Goal: Task Accomplishment & Management: Complete application form

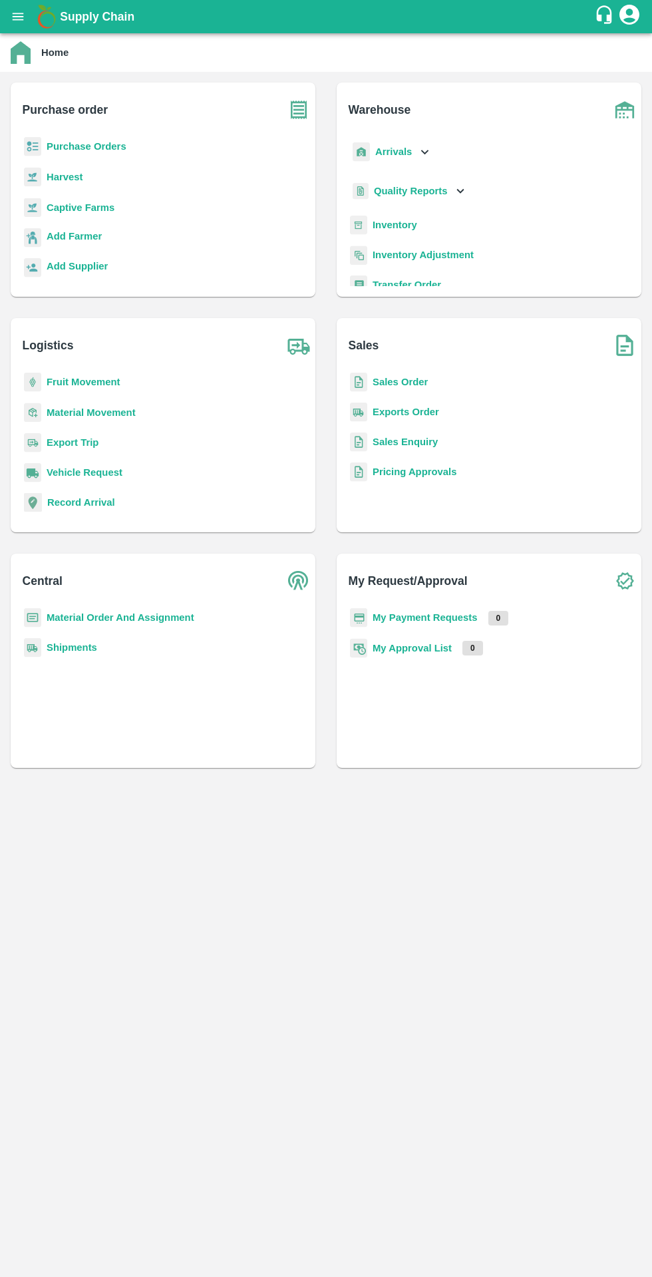
click at [83, 144] on b "Purchase Orders" at bounding box center [87, 146] width 80 height 11
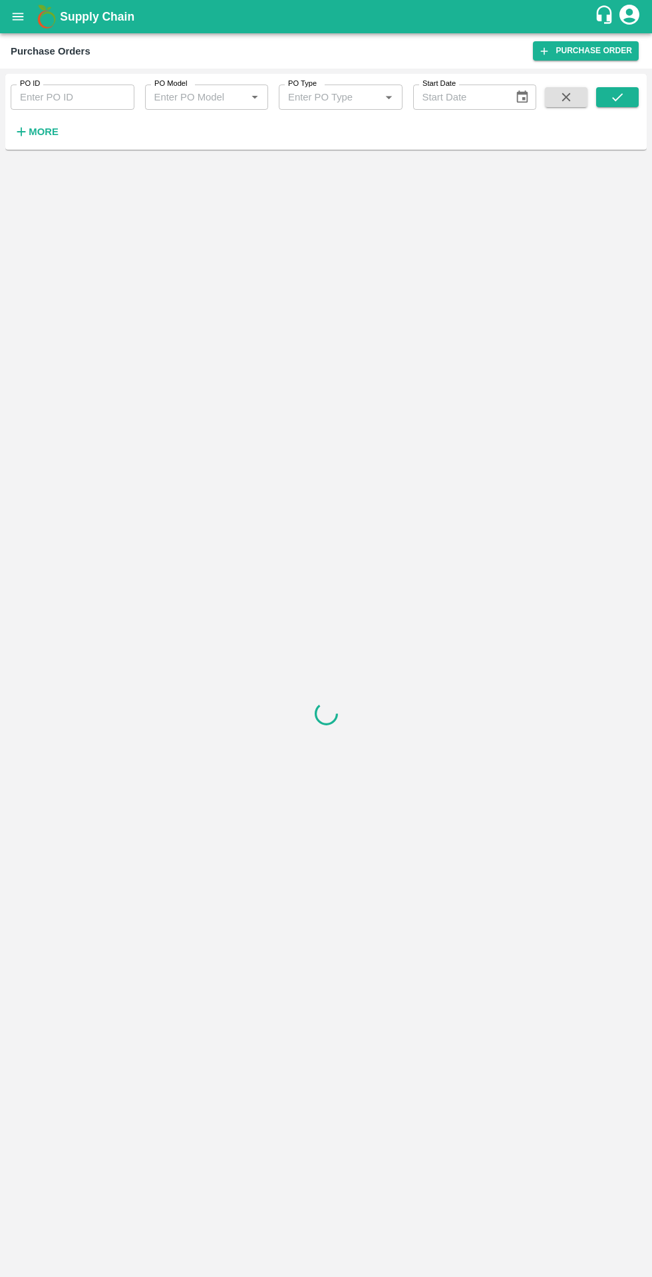
click at [44, 132] on strong "More" at bounding box center [44, 131] width 30 height 11
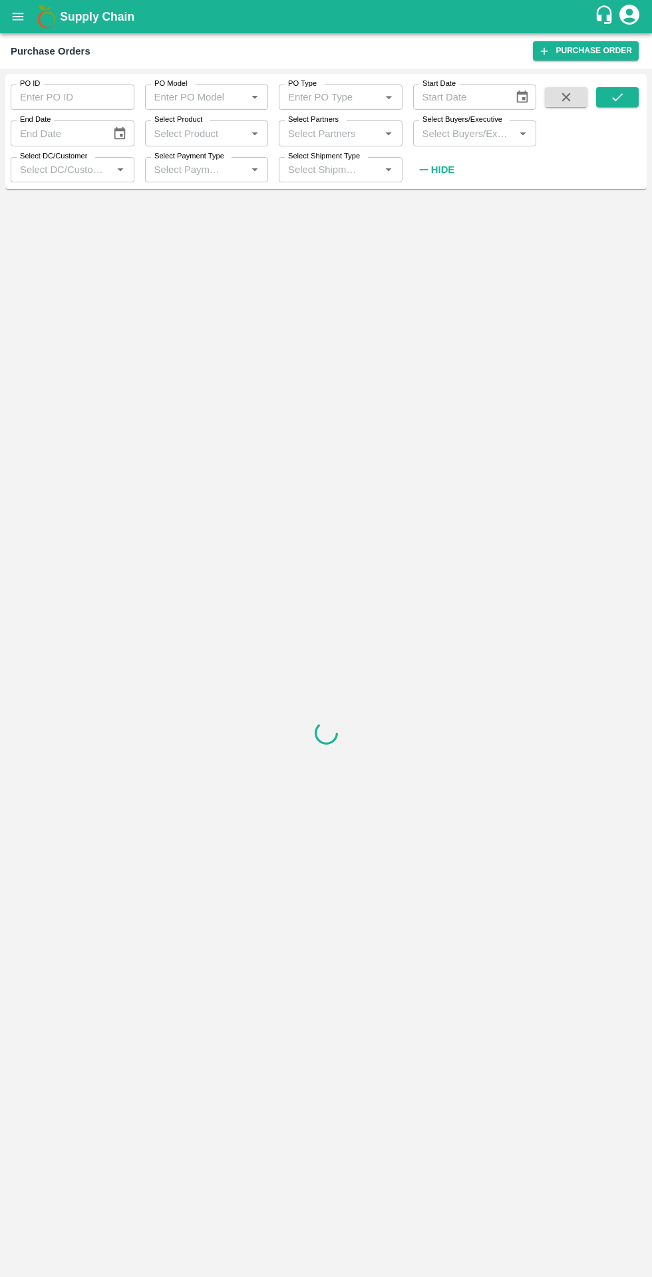
click at [457, 134] on input "Select Buyers/Executive" at bounding box center [464, 132] width 94 height 17
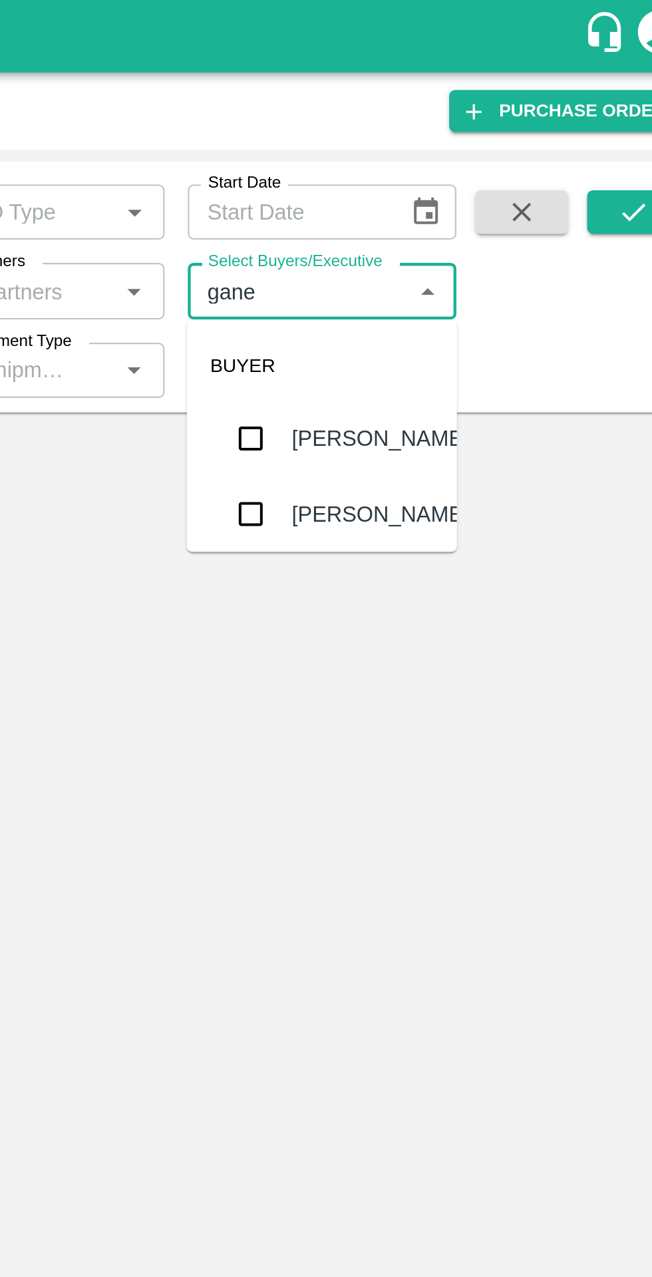
type input "ganes"
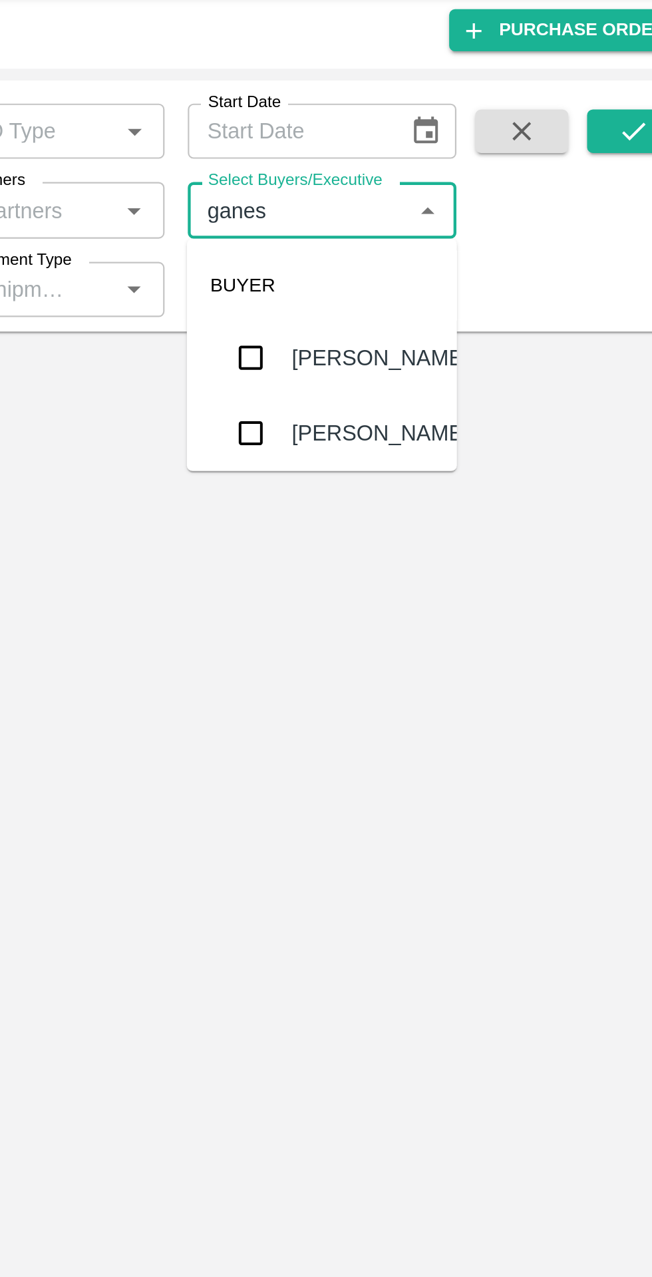
click at [492, 243] on div "[PERSON_NAME]" at bounding box center [501, 235] width 81 height 15
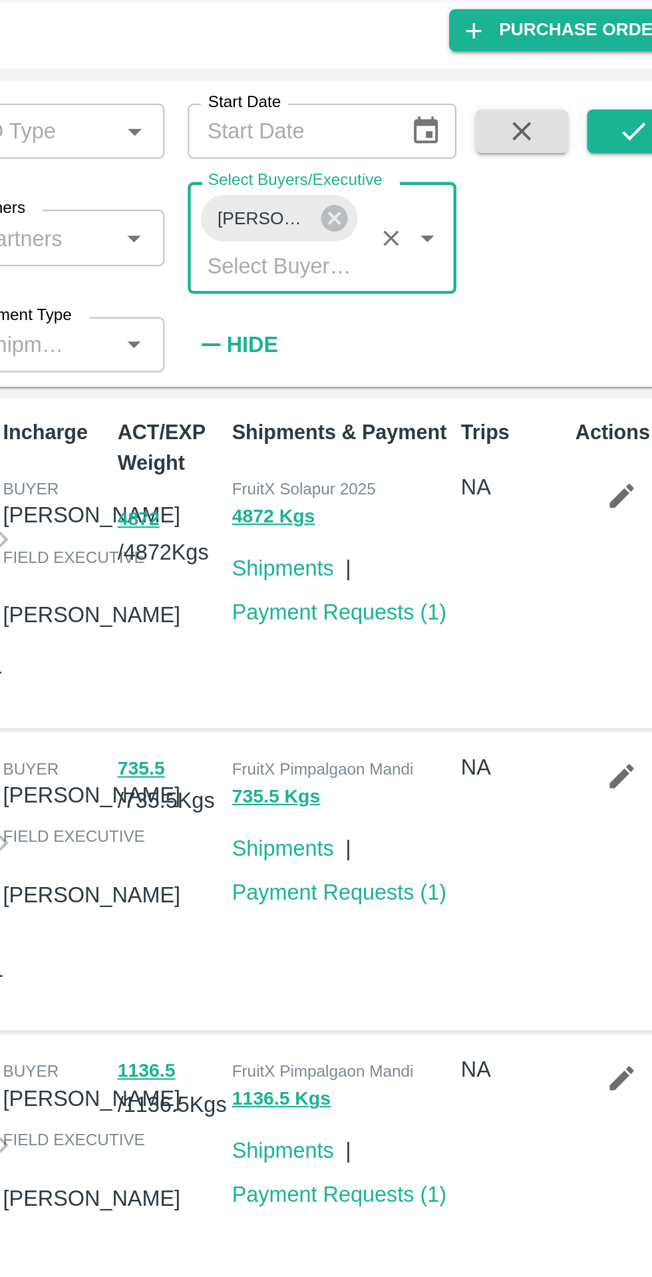
click at [610, 99] on button "submit" at bounding box center [617, 97] width 43 height 20
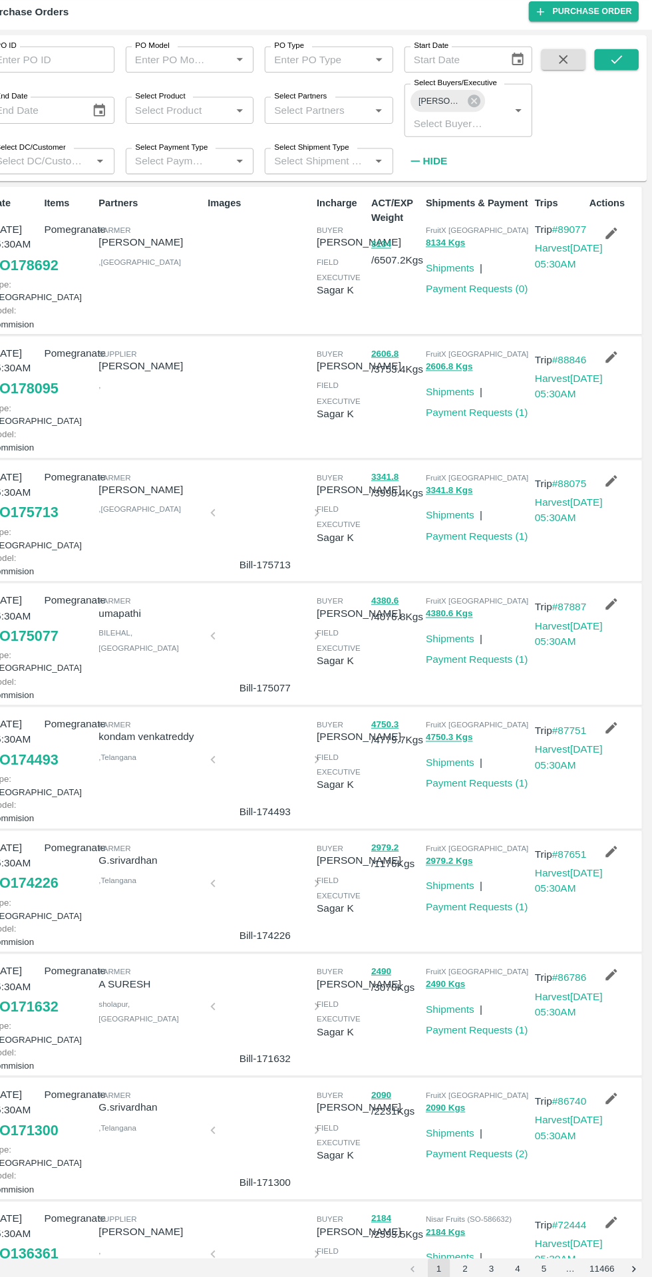
click at [617, 263] on icon "button" at bounding box center [612, 264] width 15 height 15
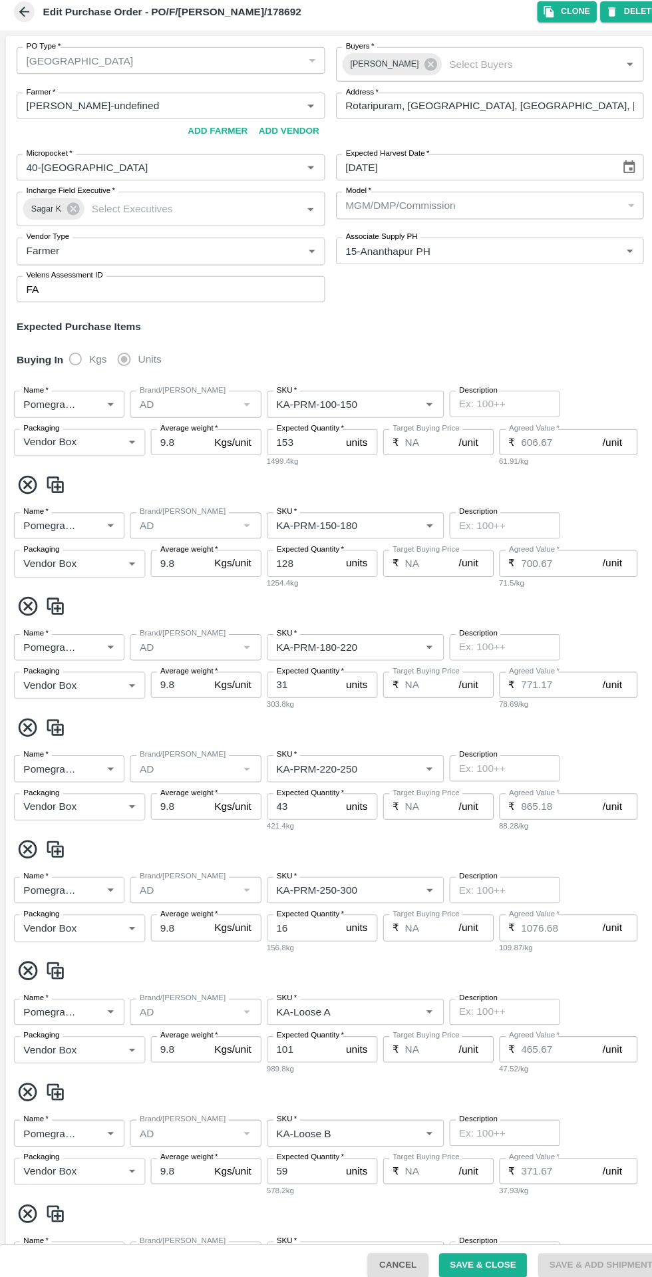
click at [216, 142] on input "Farmer   *" at bounding box center [145, 141] width 250 height 17
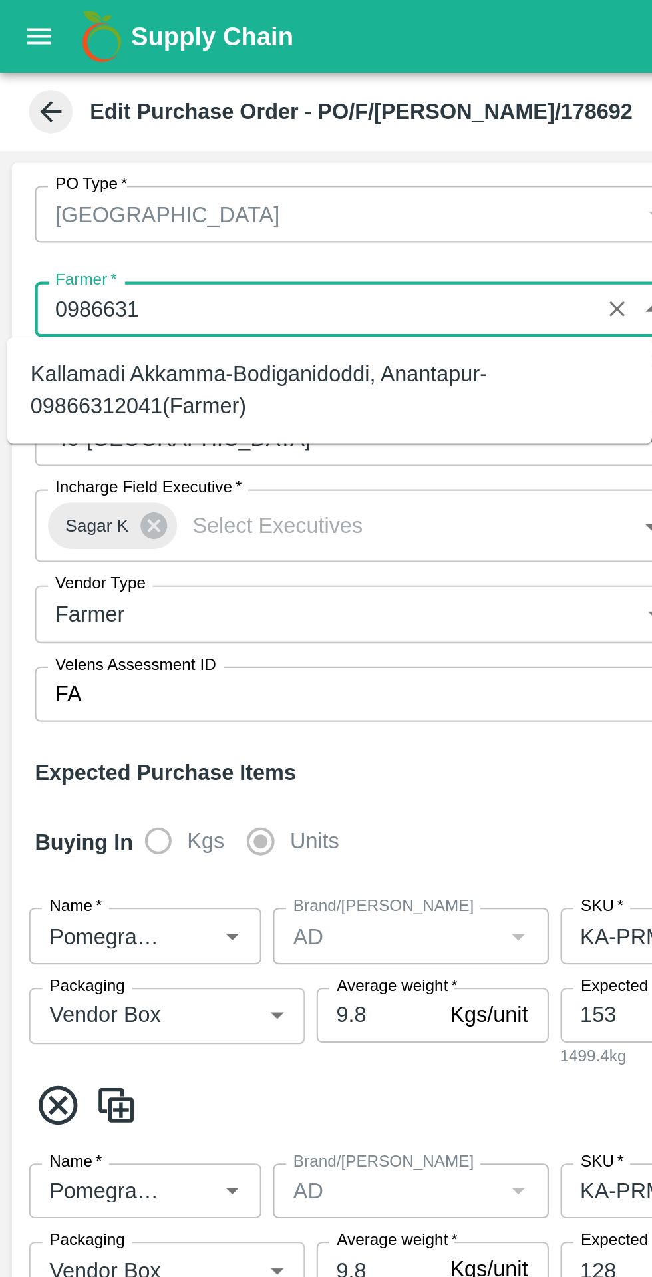
click at [216, 180] on div "Kallamadi Akkamma-Bodiganidoddi, Anantapur-09866312041(Farmer)" at bounding box center [151, 179] width 274 height 30
type input "Kallamadi Akkamma-Bodiganidoddi, Anantapur-09866312041(Farmer)"
type input "Bodiganidoddi, Anantapur, Anantapur, Andhra Pradesh"
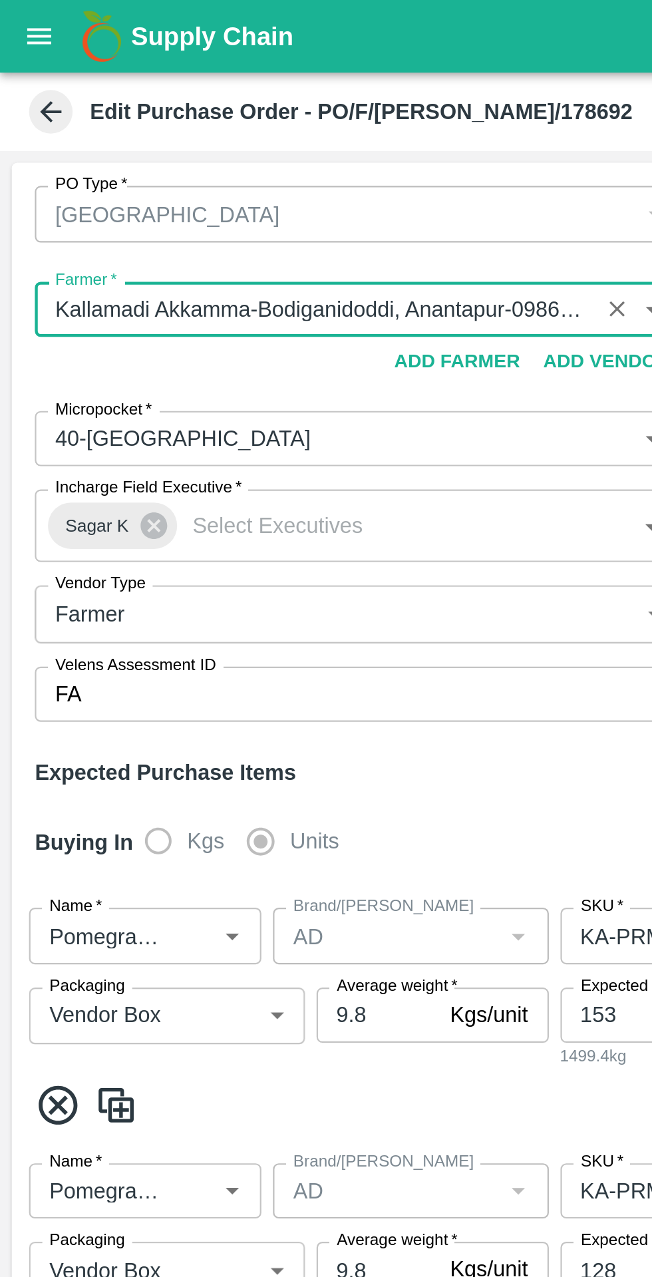
scroll to position [437, 0]
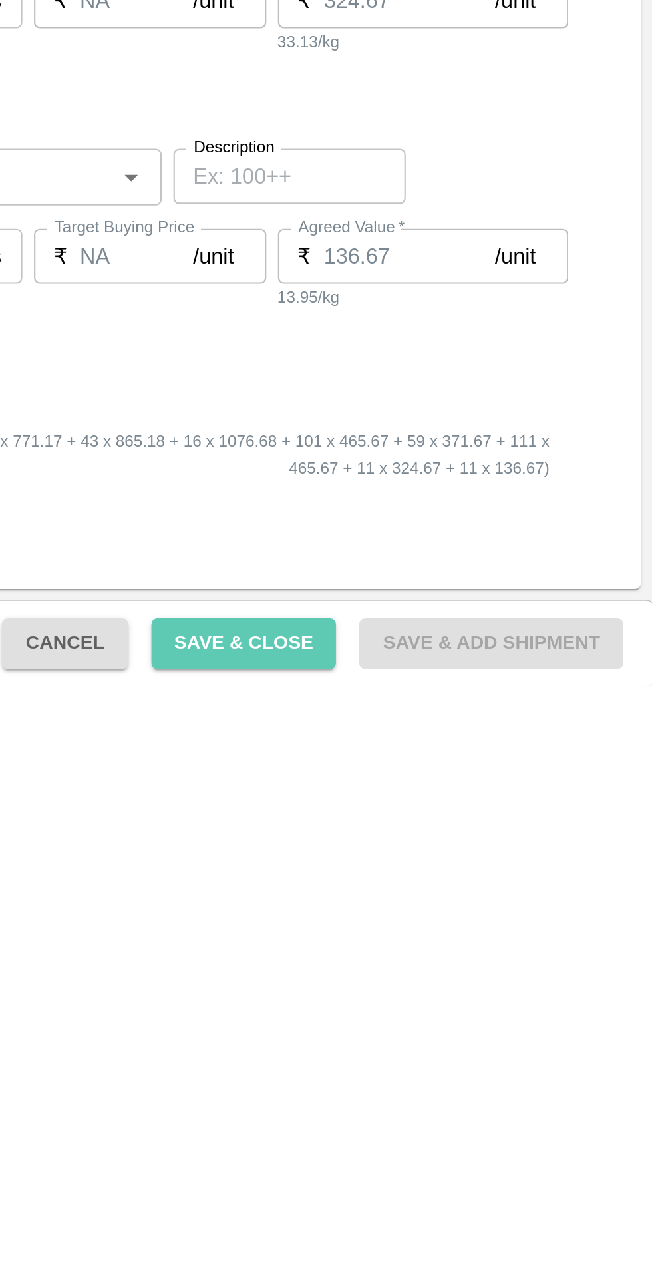
type input "Kallamadi Akkamma-Bodiganidoddi, Anantapur-09866312041(Farmer)"
click at [478, 1260] on button "Save & Close" at bounding box center [465, 1257] width 85 height 23
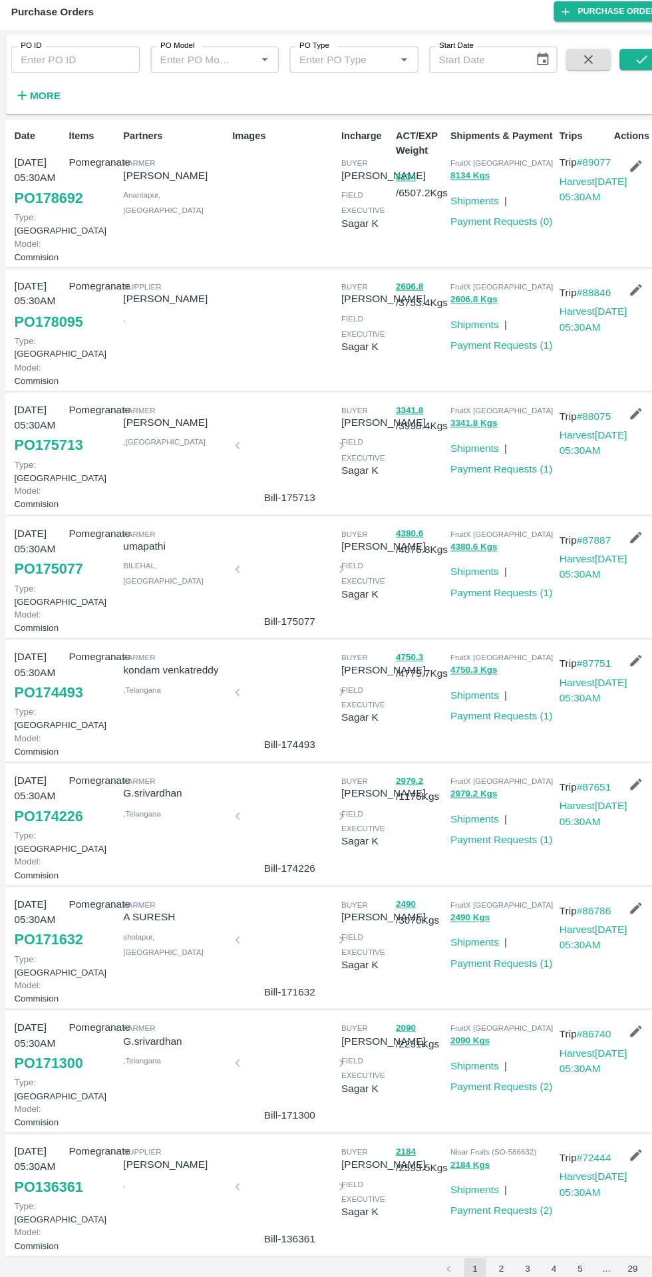
click at [476, 253] on link "Payment Requests ( 0 )" at bounding box center [483, 253] width 98 height 11
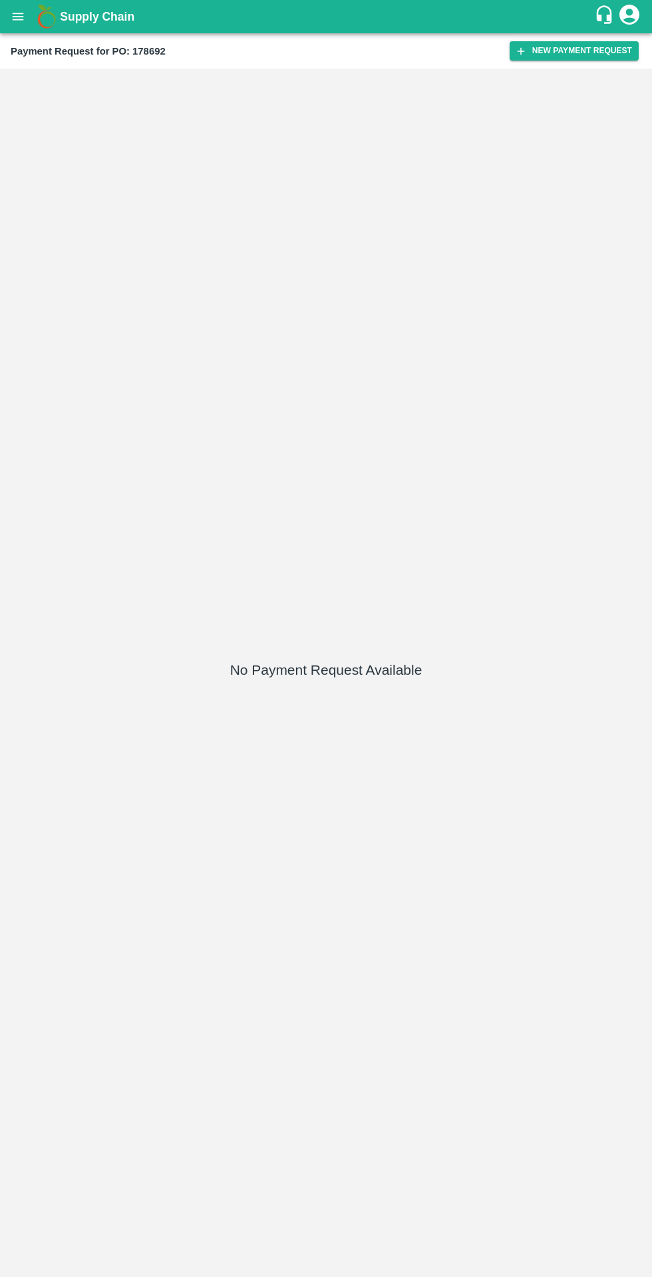
click at [570, 51] on button "New Payment Request" at bounding box center [574, 50] width 129 height 19
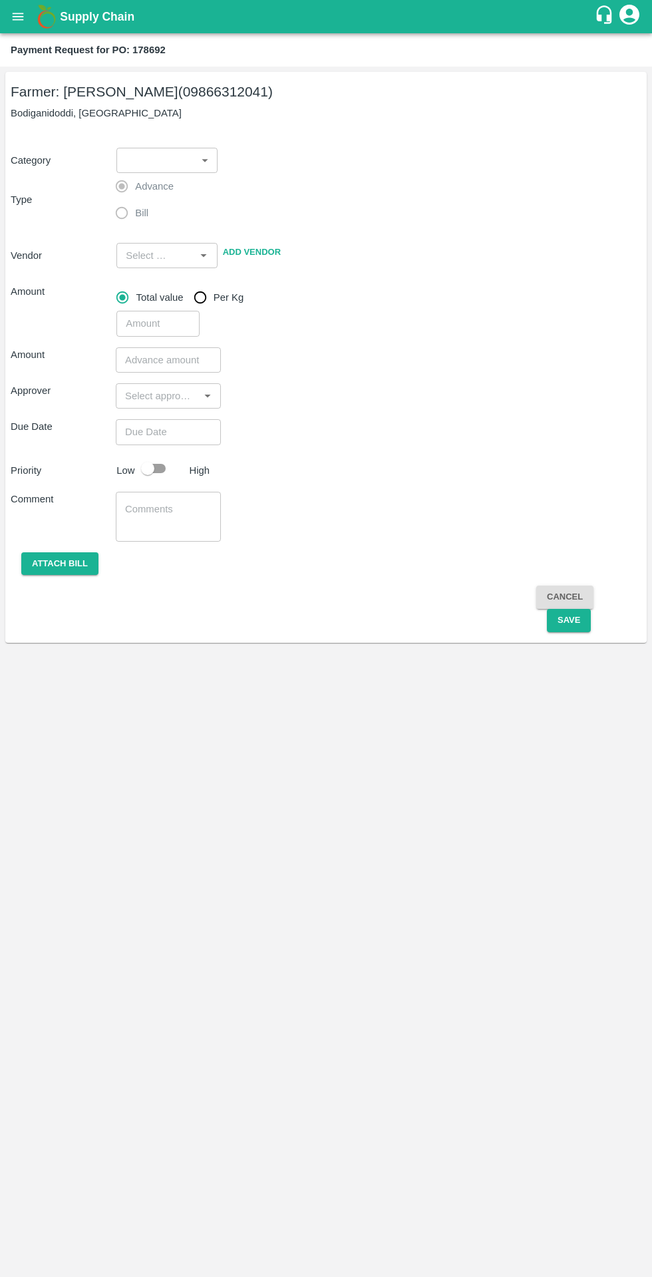
click at [196, 160] on body "Supply Chain Payment Request for PO: 178692 Farmer: Kallamadi Akkamma (09866312…" at bounding box center [326, 638] width 652 height 1277
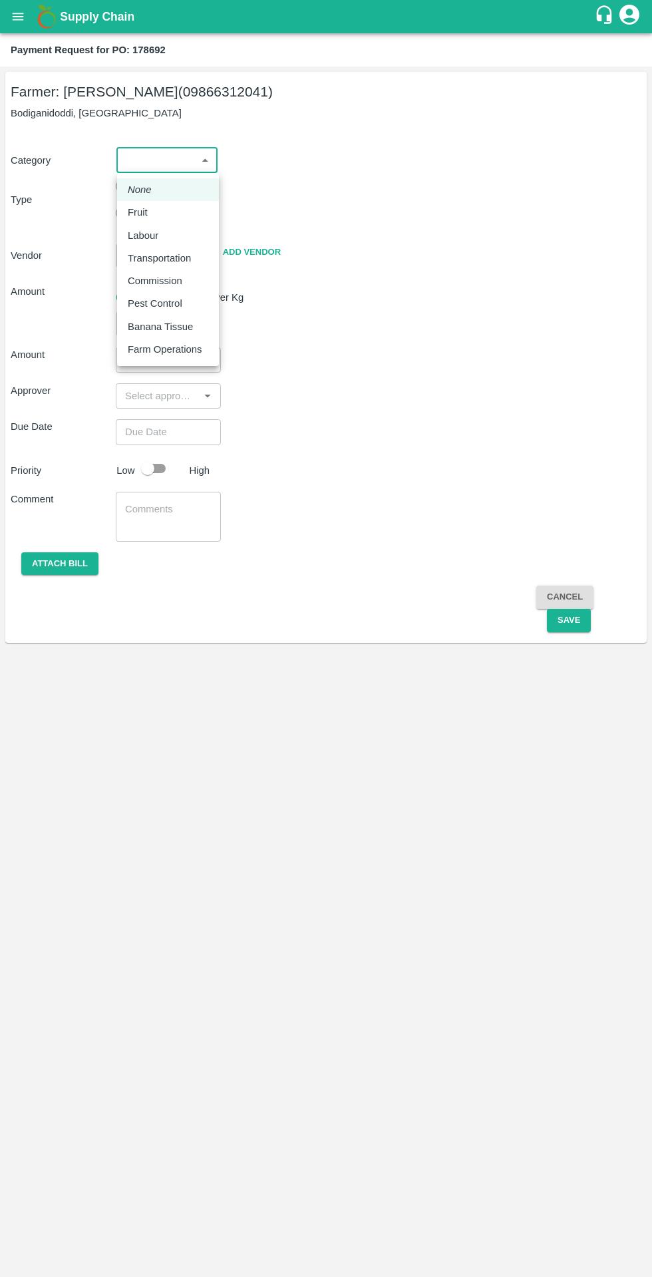
click at [195, 210] on div "Fruit" at bounding box center [168, 212] width 81 height 15
type input "1"
type input "Kallamadi Akkamma - 09866312041(Farmer)"
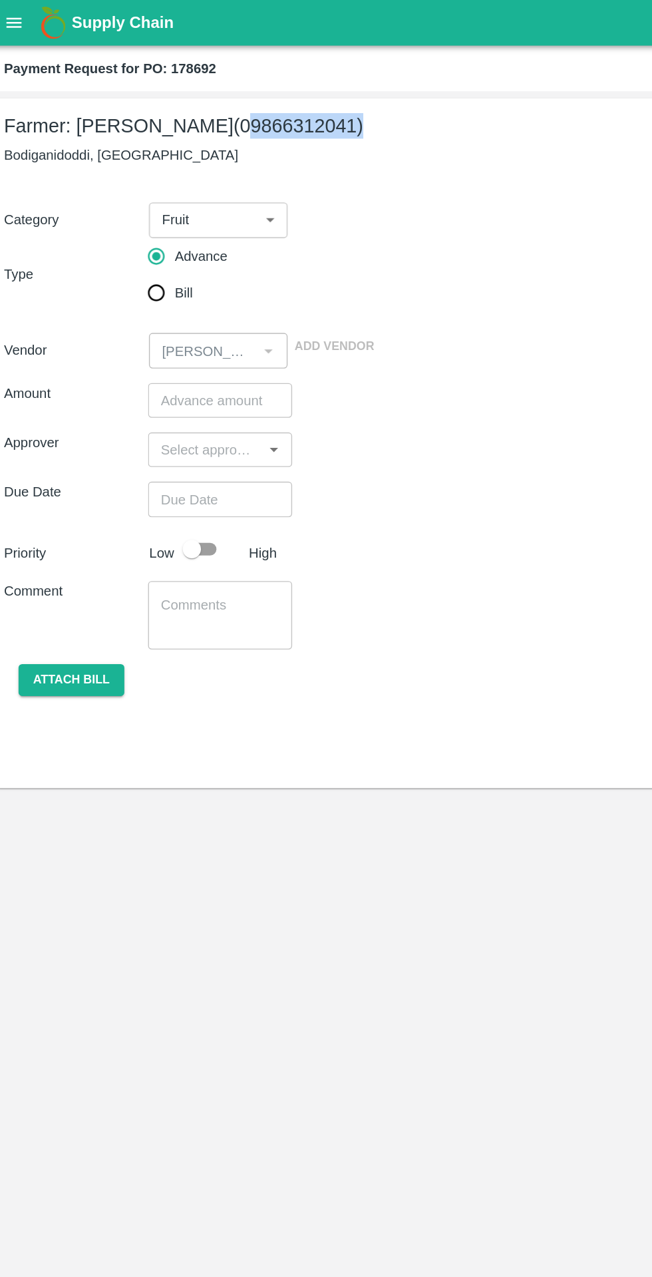
copy h5 "09866312041"
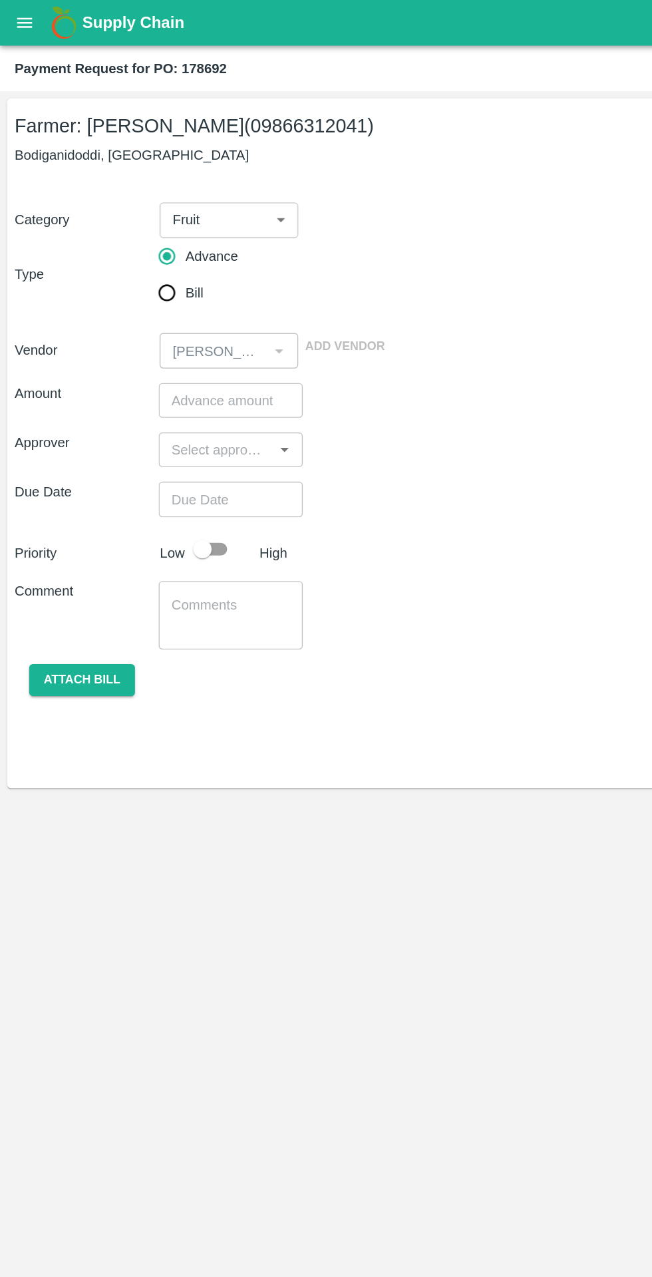
click at [32, 25] on div "Supply Chain" at bounding box center [326, 16] width 652 height 33
click at [23, 31] on div "Supply Chain" at bounding box center [326, 16] width 652 height 33
click at [27, 26] on button "open drawer" at bounding box center [18, 16] width 31 height 31
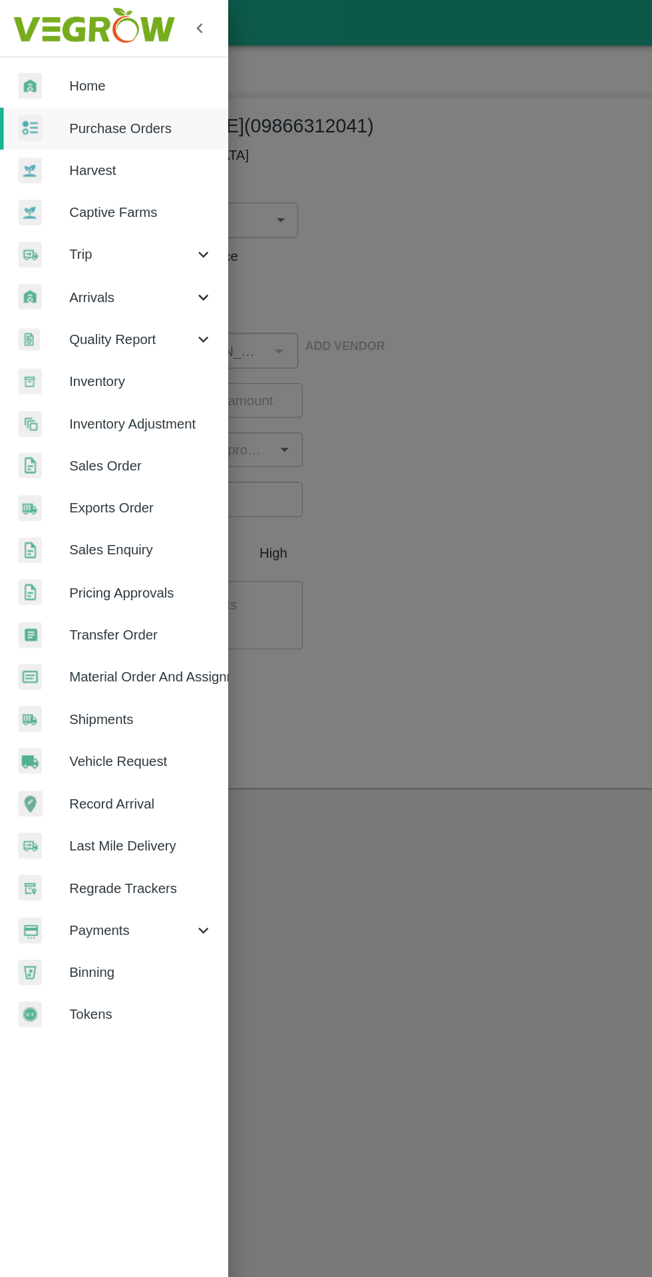
click at [41, 91] on div at bounding box center [31, 93] width 37 height 19
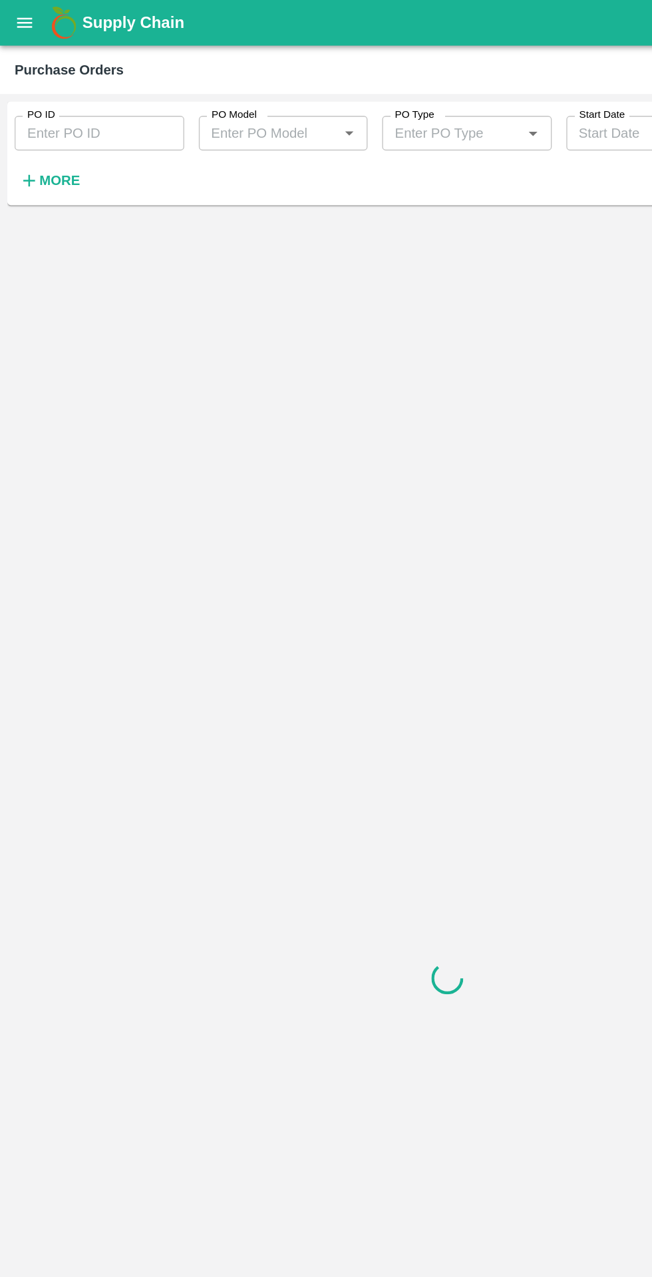
click at [25, 26] on button "open drawer" at bounding box center [18, 16] width 31 height 31
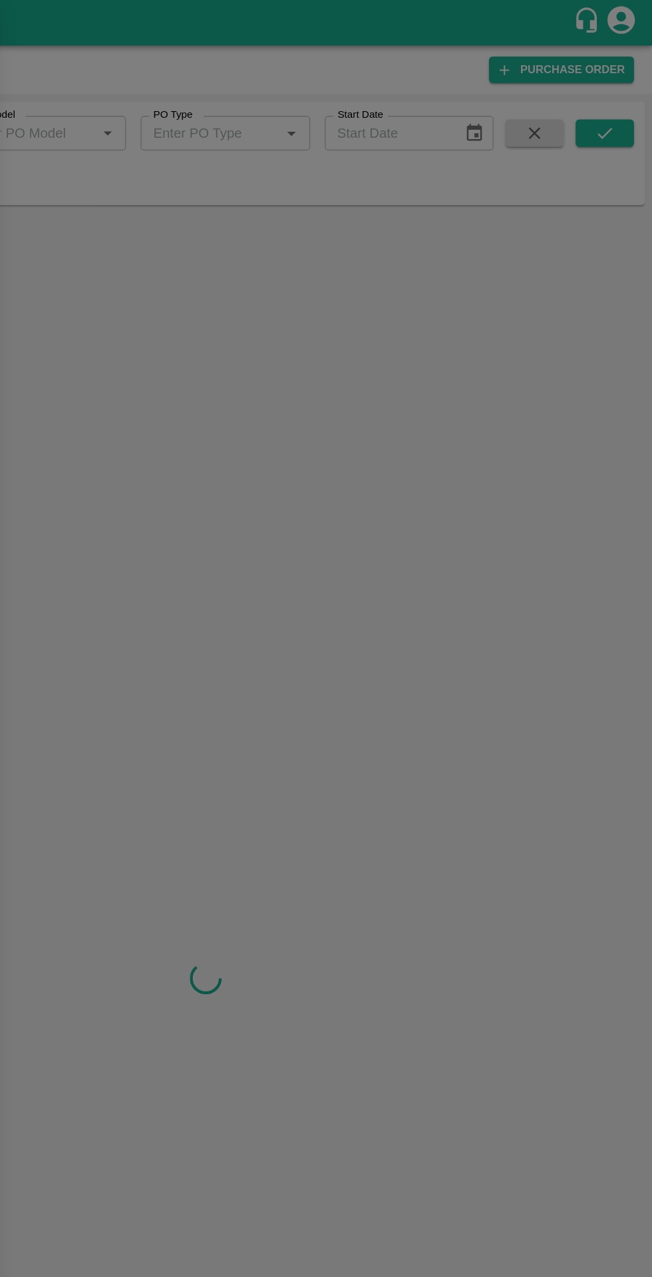
click at [476, 596] on div at bounding box center [326, 638] width 652 height 1277
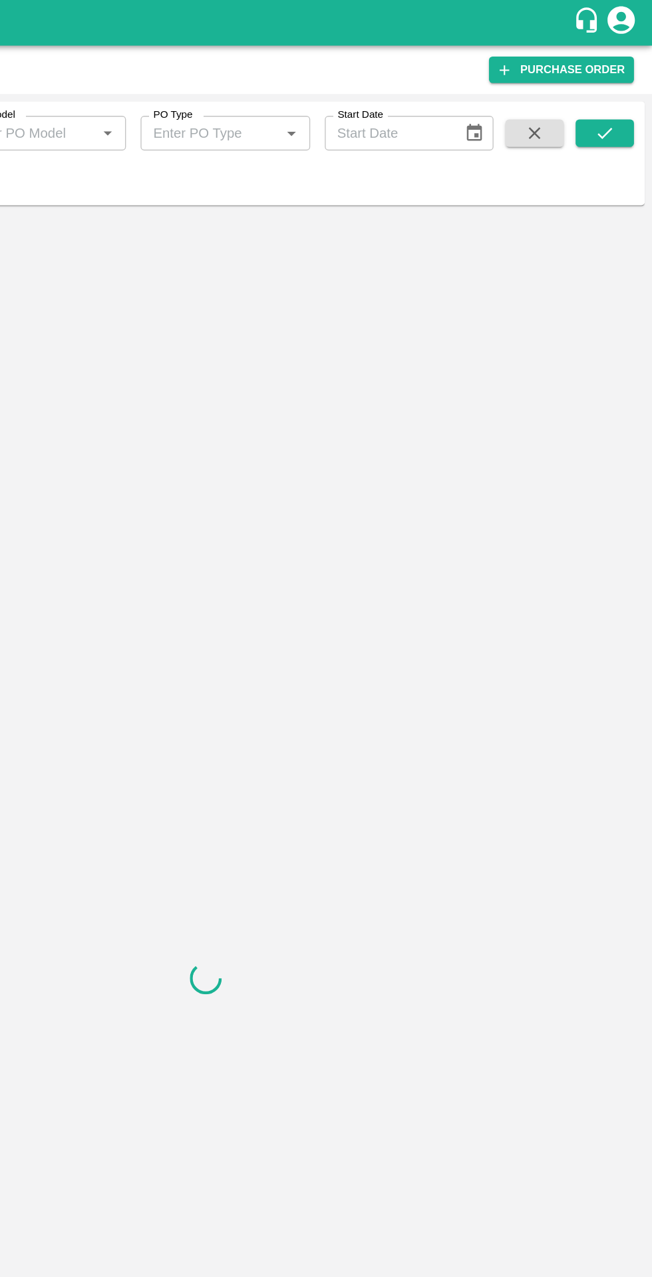
click at [573, 55] on link "Purchase Order" at bounding box center [586, 50] width 106 height 19
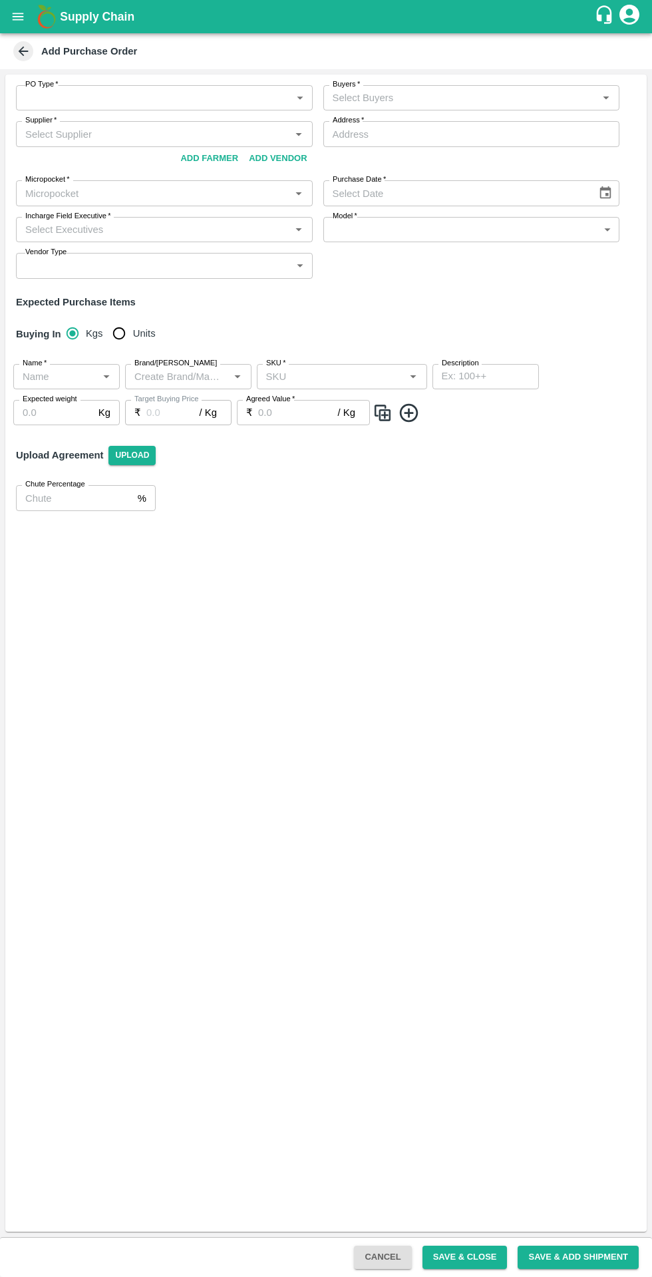
type input "NA"
click at [220, 158] on button "Add Farmer" at bounding box center [209, 158] width 69 height 23
